Goal: Transaction & Acquisition: Download file/media

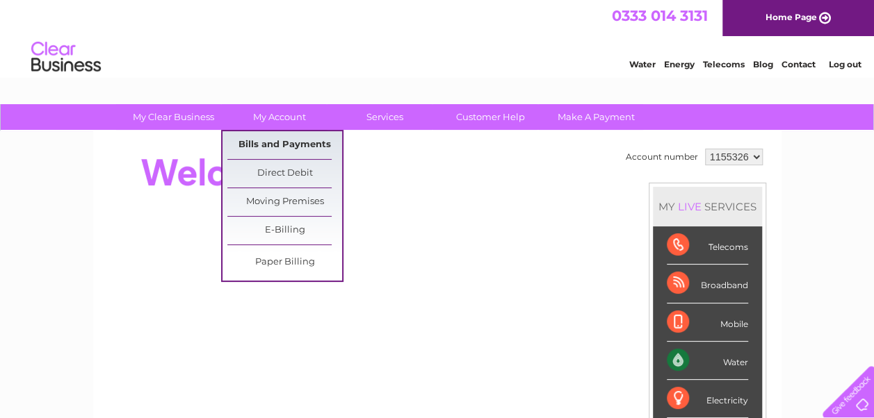
click at [279, 138] on link "Bills and Payments" at bounding box center [284, 145] width 115 height 28
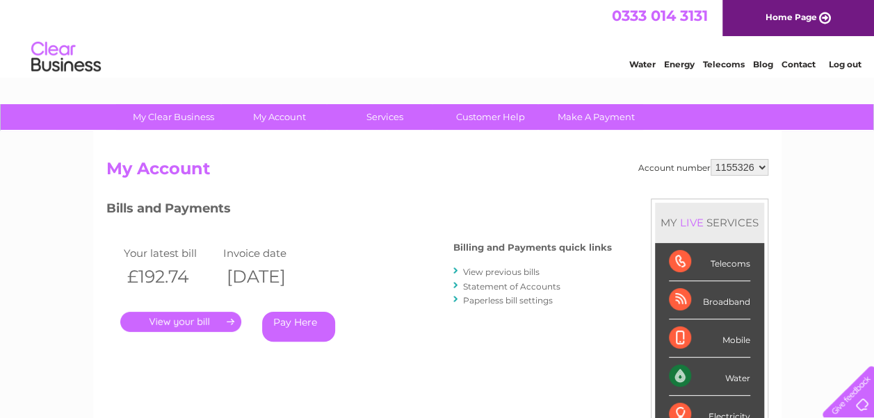
click at [492, 269] on link "View previous bills" at bounding box center [501, 272] width 76 height 10
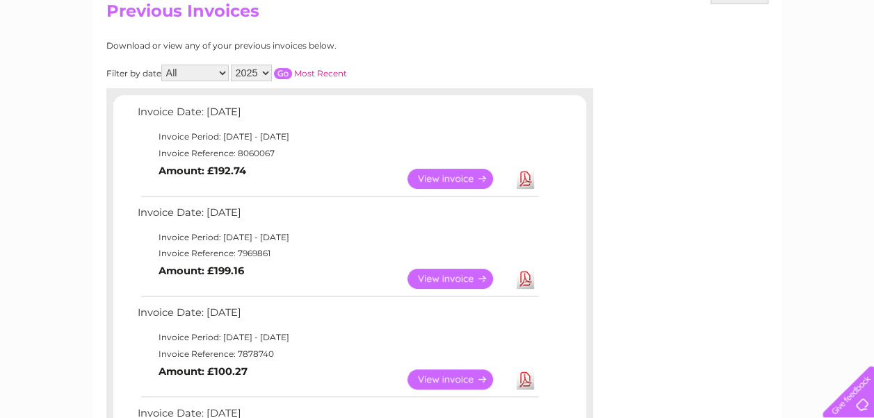
scroll to position [167, 0]
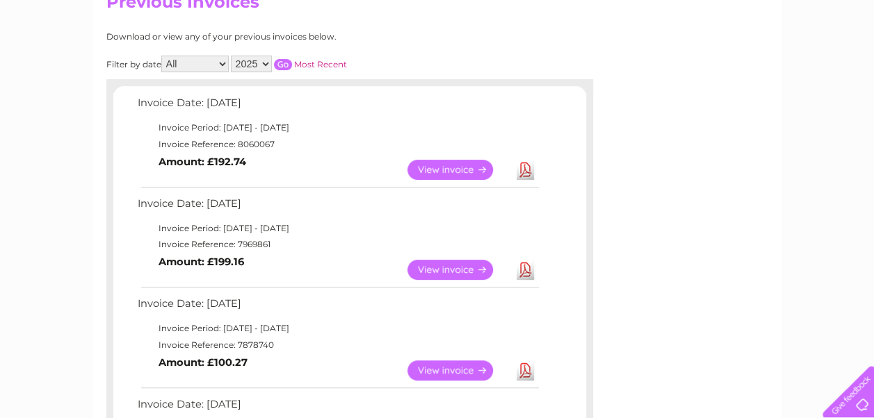
click at [464, 268] on link "View" at bounding box center [458, 270] width 102 height 20
click at [529, 268] on link "Download" at bounding box center [524, 270] width 17 height 20
